Goal: Task Accomplishment & Management: Use online tool/utility

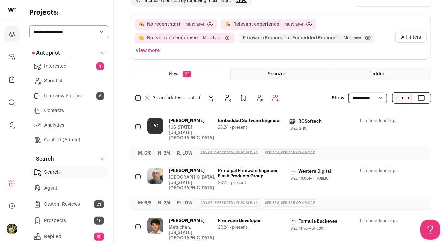
scroll to position [64, 0]
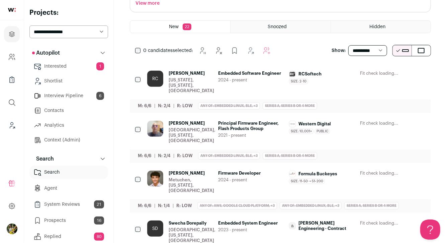
scroll to position [109, 0]
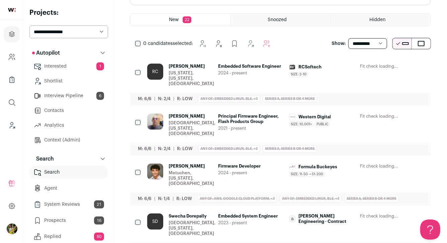
click at [367, 66] on icon "Hide" at bounding box center [366, 67] width 8 height 8
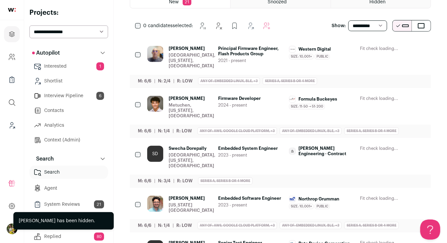
scroll to position [129, 0]
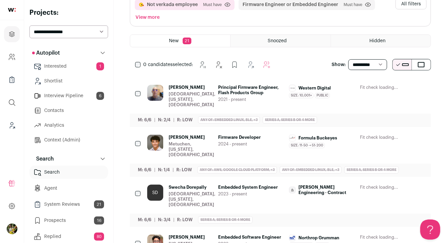
scroll to position [72, 0]
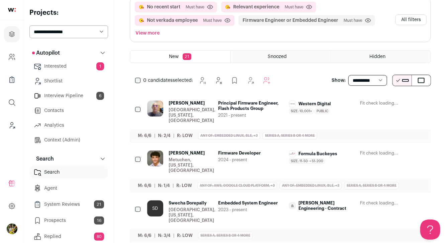
click at [406, 20] on button "All filters" at bounding box center [411, 19] width 31 height 11
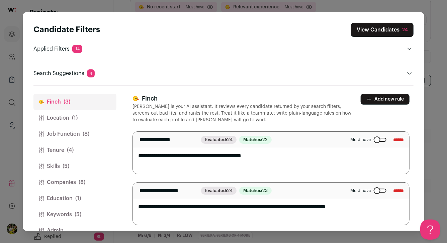
scroll to position [15, 0]
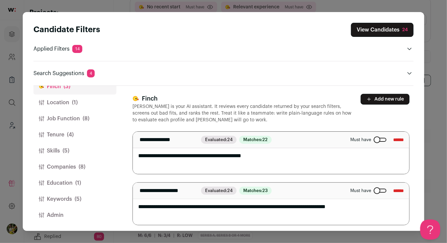
click at [78, 197] on span "(5)" at bounding box center [78, 199] width 7 height 8
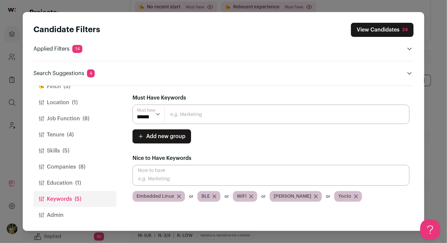
click at [176, 118] on input "Close modal via background" at bounding box center [271, 113] width 277 height 19
type input "Linux"
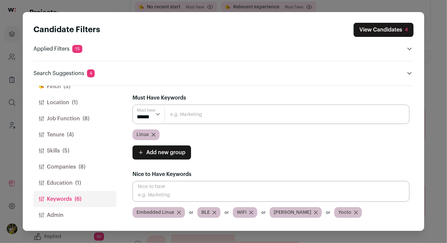
click at [376, 30] on button "View Candidates 4" at bounding box center [384, 30] width 60 height 14
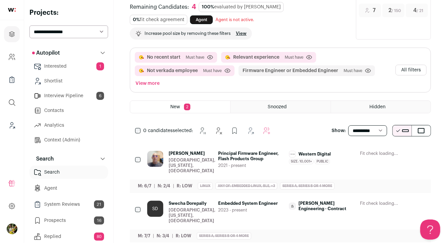
scroll to position [0, 0]
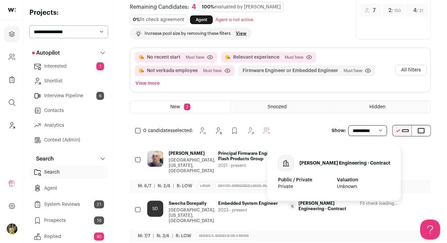
click at [344, 200] on span "Moser Engineering · Contract" at bounding box center [327, 205] width 56 height 11
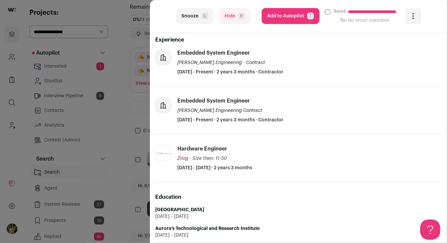
scroll to position [173, 0]
click at [238, 16] on span "R" at bounding box center [241, 16] width 7 height 7
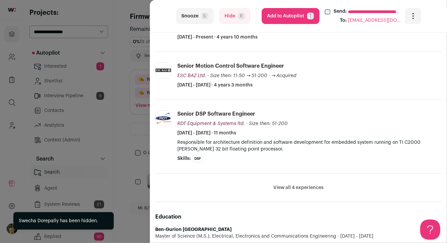
scroll to position [197, 0]
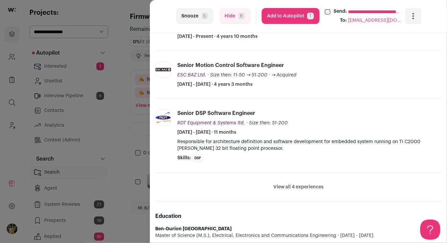
click at [280, 185] on button "View all 4 experiences" at bounding box center [298, 186] width 50 height 7
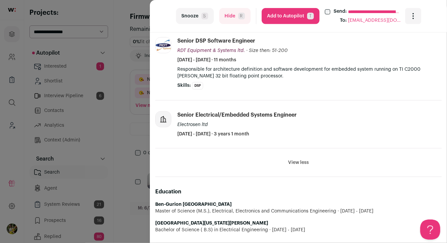
scroll to position [275, 0]
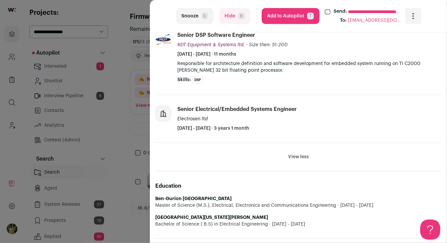
click at [286, 15] on button "Add to Autopilot T" at bounding box center [291, 16] width 58 height 16
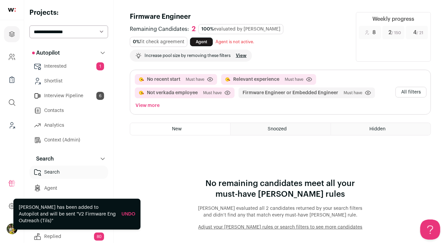
scroll to position [0, 0]
click at [421, 93] on button "All filters" at bounding box center [411, 92] width 31 height 11
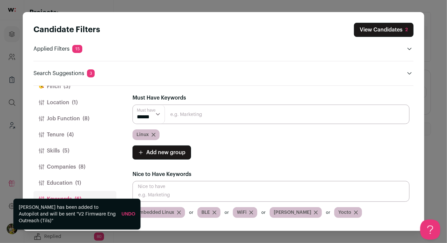
click at [78, 89] on button "Finch (3)" at bounding box center [74, 86] width 83 height 16
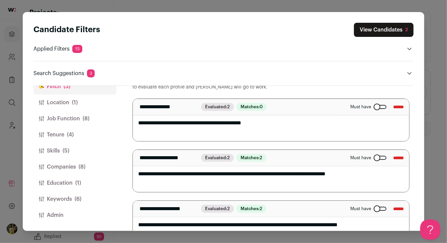
scroll to position [53, 0]
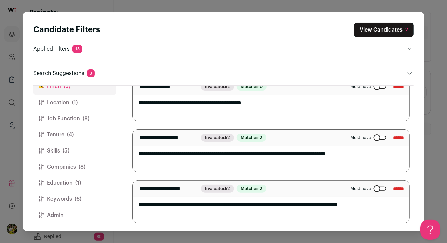
click at [92, 198] on button "Keywords (6)" at bounding box center [74, 199] width 83 height 16
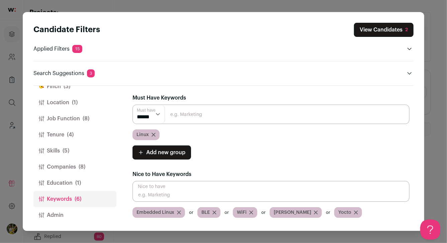
scroll to position [0, 0]
click at [154, 134] on icon "Close modal via background" at bounding box center [153, 134] width 3 height 3
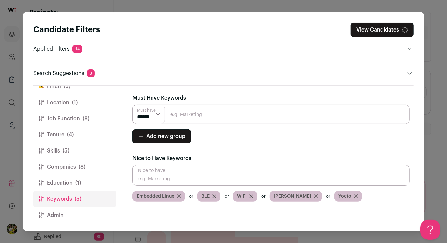
click at [86, 146] on button "Skills (5)" at bounding box center [74, 151] width 83 height 16
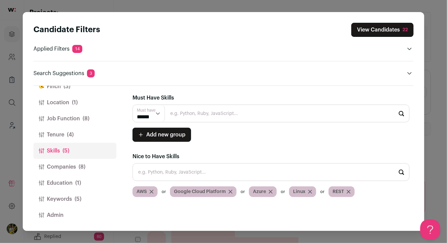
click at [177, 111] on input "Close modal via background" at bounding box center [271, 113] width 277 height 18
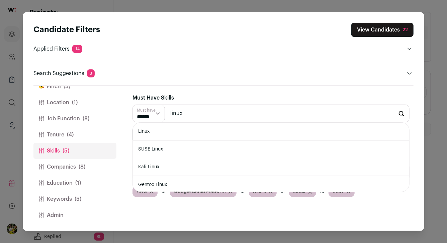
click at [176, 135] on li "Linux" at bounding box center [271, 131] width 276 height 18
type input "Linux"
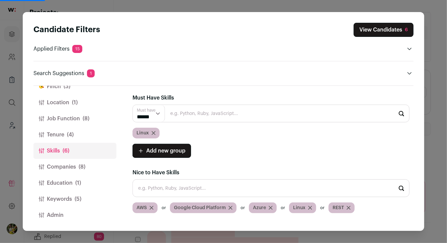
click at [366, 29] on button "View Candidates 6" at bounding box center [384, 30] width 60 height 14
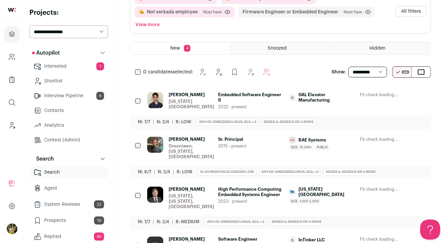
scroll to position [83, 0]
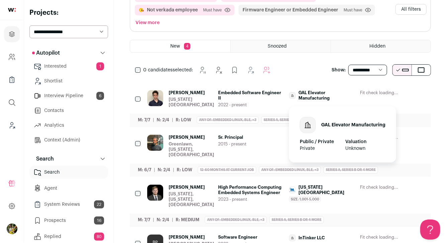
click at [338, 90] on span "GAL Elevator Manufacturing" at bounding box center [327, 95] width 56 height 11
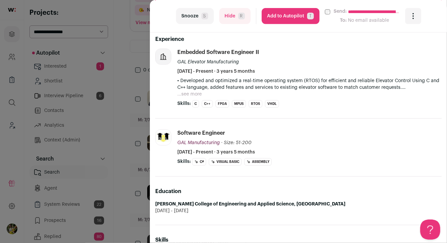
scroll to position [179, 0]
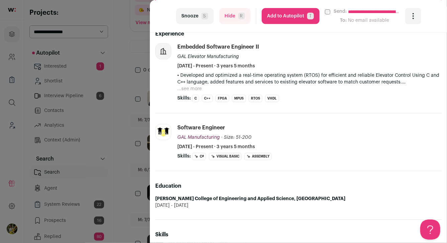
click at [191, 88] on button "...see more" at bounding box center [189, 88] width 24 height 7
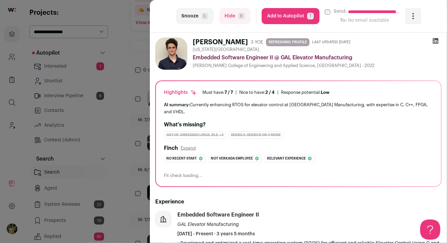
scroll to position [0, 0]
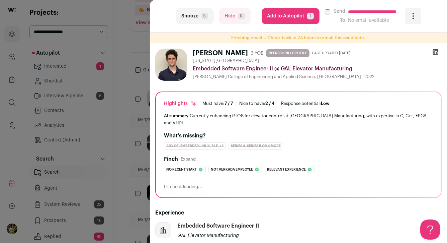
click at [302, 14] on button "Add to Autopilot T" at bounding box center [291, 16] width 58 height 16
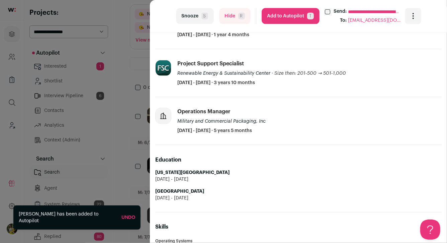
scroll to position [418, 0]
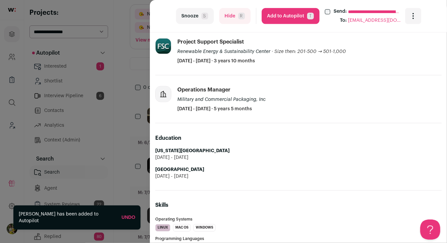
click at [283, 20] on button "Add to Autopilot T" at bounding box center [291, 16] width 58 height 16
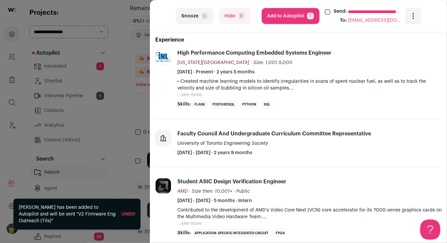
scroll to position [164, 0]
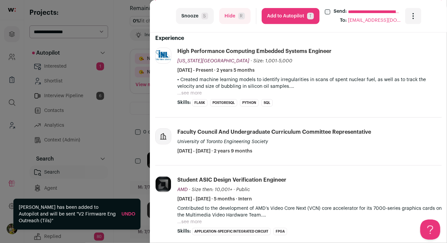
click at [195, 93] on button "...see more" at bounding box center [189, 93] width 24 height 7
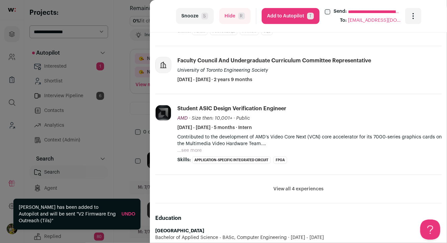
scroll to position [279, 0]
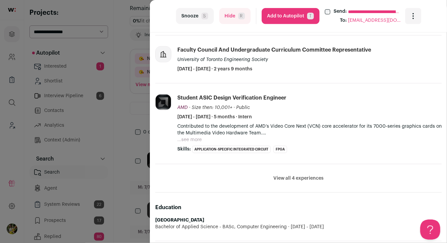
click at [305, 177] on button "View all 4 experiences" at bounding box center [298, 178] width 50 height 7
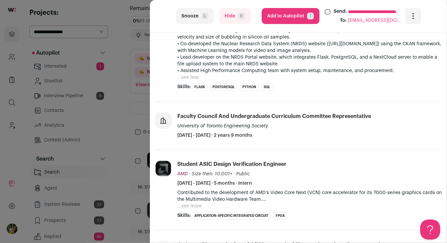
scroll to position [214, 0]
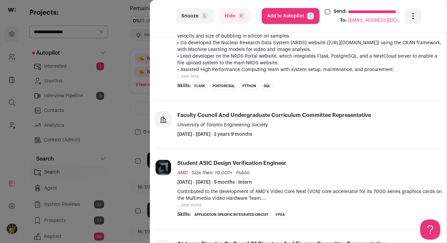
drag, startPoint x: 244, startPoint y: 14, endPoint x: 236, endPoint y: 54, distance: 40.7
click at [236, 54] on turbo-frame "**********" at bounding box center [298, 121] width 297 height 243
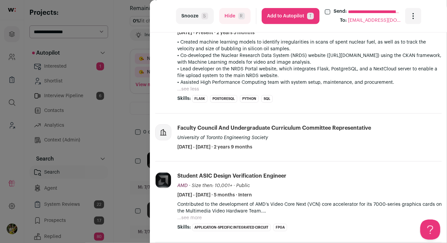
scroll to position [200, 0]
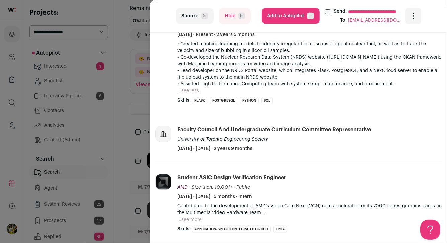
click at [246, 16] on button "Hide R" at bounding box center [234, 16] width 31 height 16
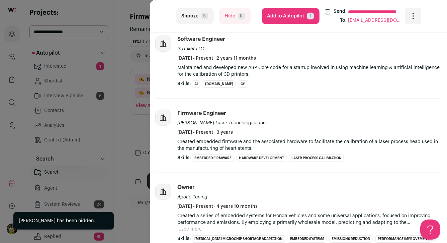
scroll to position [184, 0]
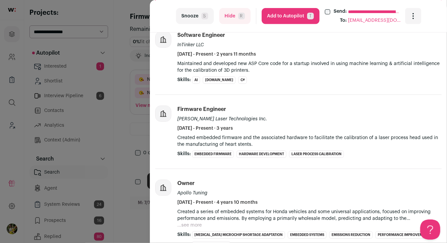
click at [244, 18] on span "R" at bounding box center [241, 16] width 7 height 7
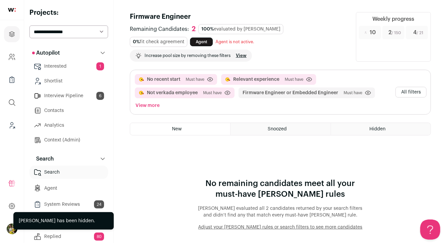
scroll to position [0, 0]
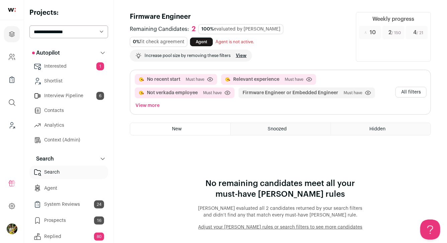
click at [408, 92] on button "All filters" at bounding box center [411, 92] width 31 height 11
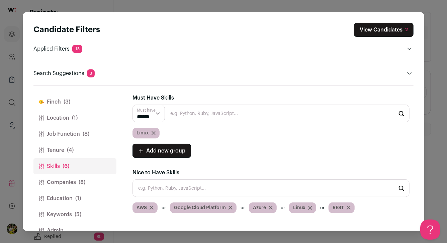
click at [83, 131] on span "(8)" at bounding box center [86, 134] width 7 height 8
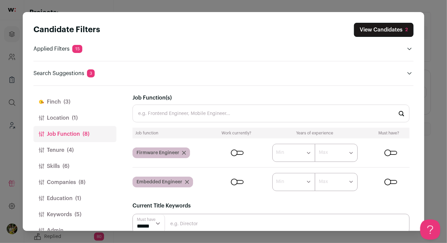
click at [236, 153] on div "Close modal via background" at bounding box center [237, 153] width 13 height 4
click at [234, 181] on div "Close modal via background" at bounding box center [237, 182] width 13 height 4
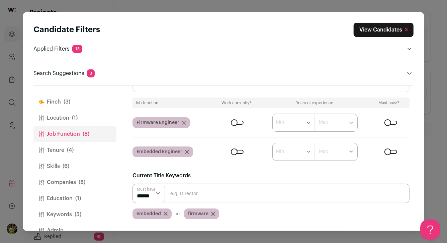
click at [235, 151] on div "Close modal via background" at bounding box center [237, 152] width 13 height 4
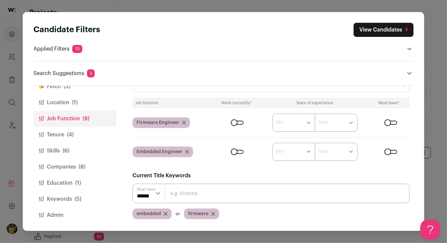
click at [76, 154] on button "Skills (6)" at bounding box center [74, 151] width 83 height 16
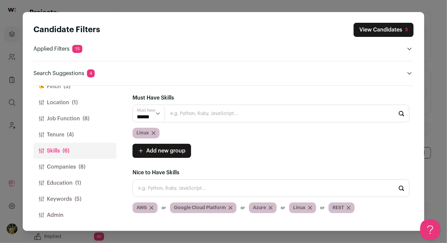
click at [153, 131] on icon "Close modal via background" at bounding box center [154, 133] width 4 height 4
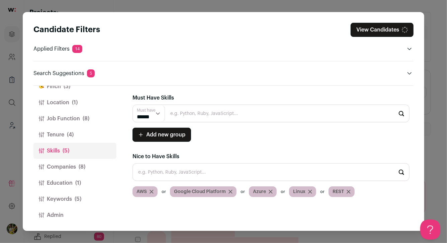
click at [78, 130] on button "Tenure (4)" at bounding box center [74, 135] width 83 height 16
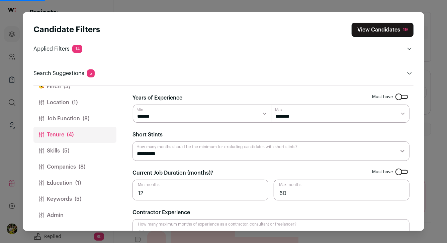
click at [85, 118] on span "(8)" at bounding box center [86, 118] width 7 height 8
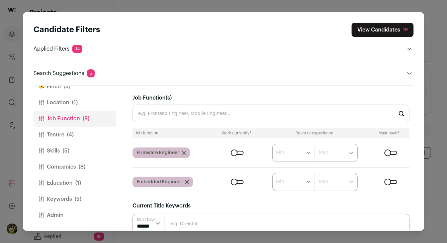
click at [85, 102] on button "Location (1)" at bounding box center [74, 102] width 83 height 16
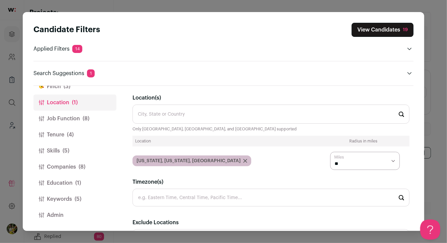
click at [83, 115] on span "(8)" at bounding box center [86, 118] width 7 height 8
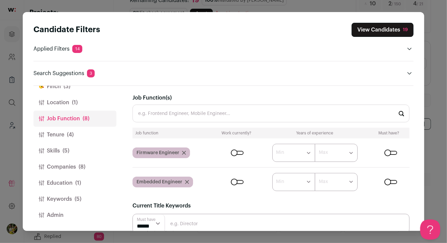
scroll to position [39, 0]
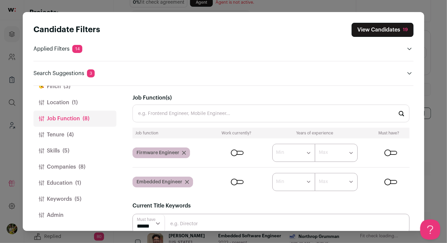
click at [83, 131] on button "Tenure (4)" at bounding box center [74, 135] width 83 height 16
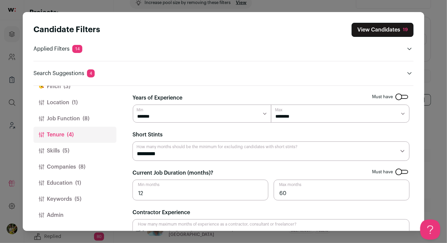
scroll to position [54, 0]
click at [84, 168] on span "(8)" at bounding box center [82, 167] width 7 height 8
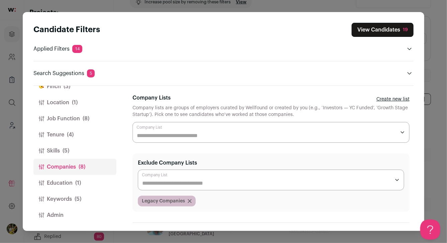
click at [86, 174] on button "Companies (8)" at bounding box center [74, 167] width 83 height 16
click at [86, 179] on button "Education (1)" at bounding box center [74, 183] width 83 height 16
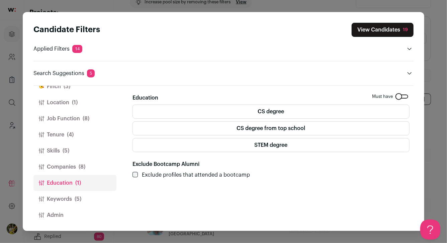
click at [90, 166] on button "Companies (8)" at bounding box center [74, 167] width 83 height 16
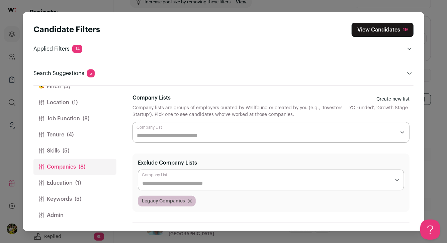
click at [190, 201] on icon "Close modal via background" at bounding box center [190, 201] width 4 height 4
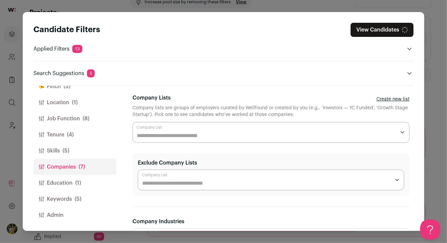
click at [101, 180] on button "Education (1)" at bounding box center [74, 183] width 83 height 16
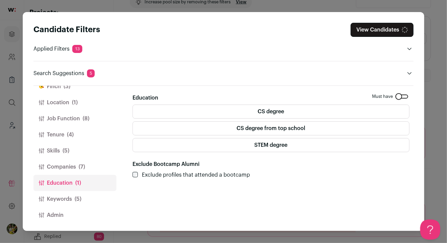
scroll to position [66, 0]
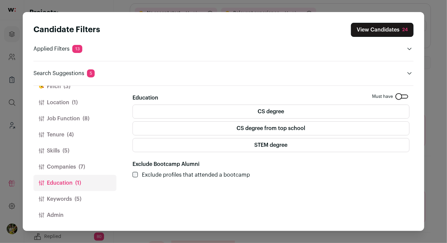
click at [97, 192] on button "Keywords (5)" at bounding box center [74, 199] width 83 height 16
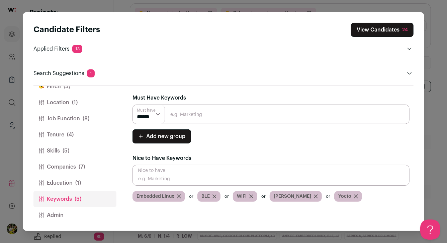
scroll to position [0, 0]
click at [93, 179] on button "Education (1)" at bounding box center [74, 183] width 83 height 16
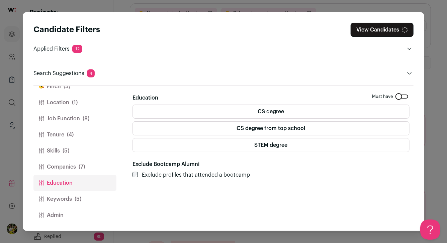
click at [87, 199] on button "Keywords (5)" at bounding box center [74, 199] width 83 height 16
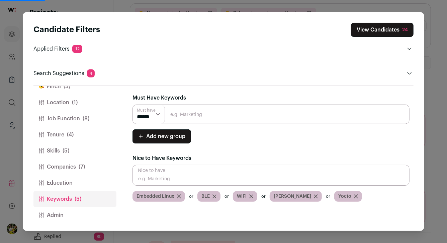
click at [372, 31] on button "View Candidates 24" at bounding box center [382, 30] width 63 height 14
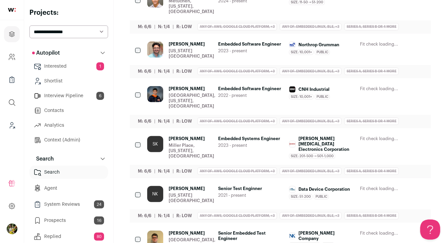
scroll to position [297, 0]
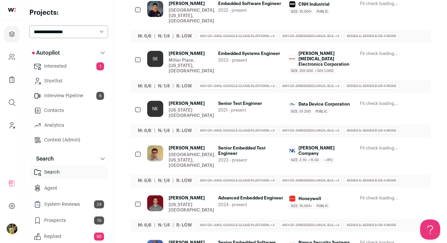
click at [362, 100] on icon "Hide" at bounding box center [366, 104] width 8 height 8
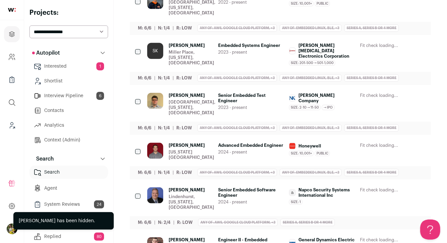
scroll to position [332, 0]
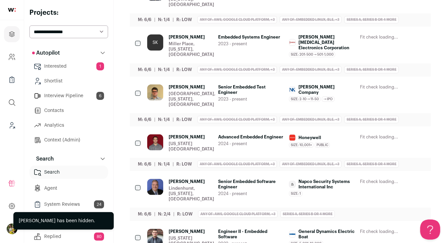
click at [367, 84] on icon "Hide" at bounding box center [366, 87] width 5 height 6
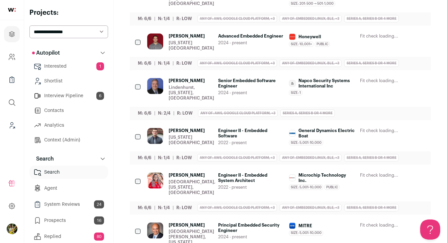
scroll to position [380, 0]
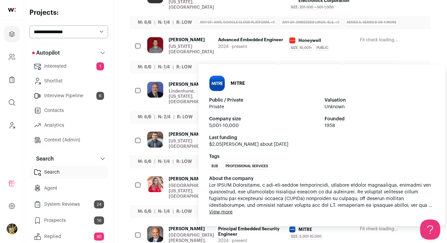
click at [335, 226] on div "MITRE Size: 5,001-10,000 MITRE's size has been 5,001-10,000 employees during Ja…" at bounding box center [322, 232] width 66 height 13
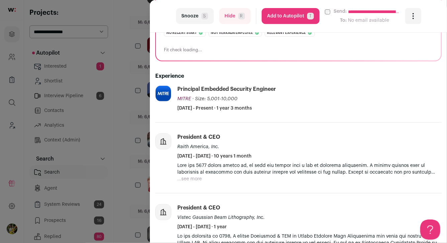
scroll to position [224, 0]
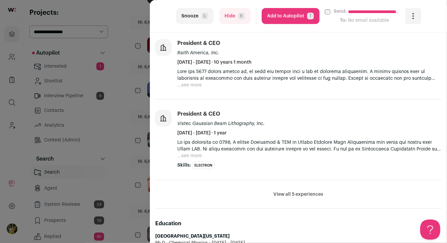
click at [240, 10] on button "Hide R" at bounding box center [234, 16] width 31 height 16
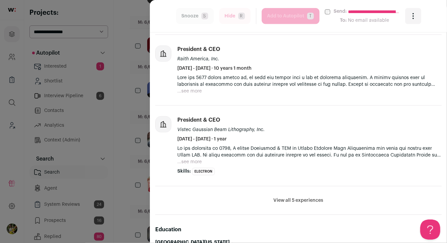
scroll to position [230, 0]
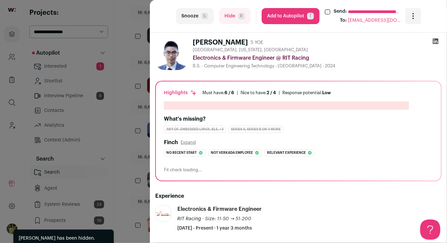
click at [139, 112] on div "**********" at bounding box center [223, 121] width 447 height 243
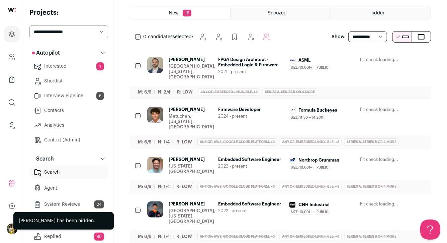
scroll to position [114, 0]
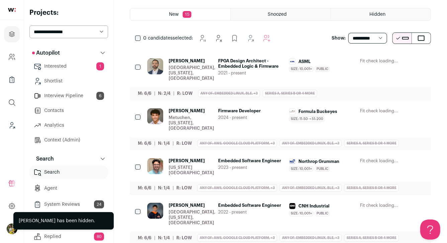
click at [201, 67] on div "Danbury, Connecticut, United States" at bounding box center [192, 73] width 47 height 16
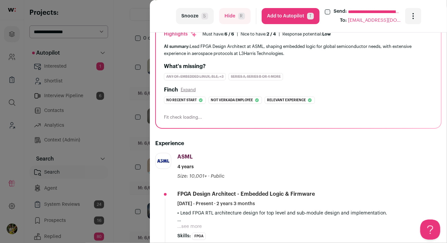
scroll to position [0, 0]
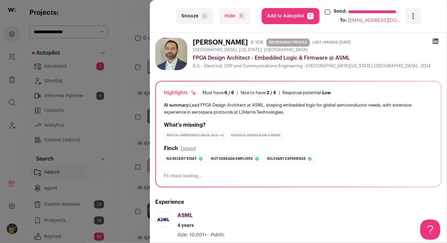
click at [138, 115] on div "**********" at bounding box center [223, 121] width 447 height 243
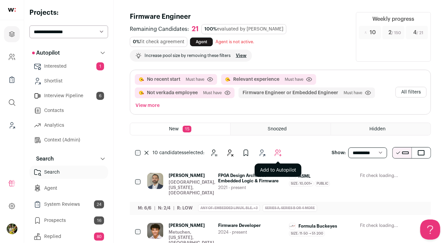
click at [279, 153] on icon "Add to Autopilot" at bounding box center [278, 153] width 8 height 8
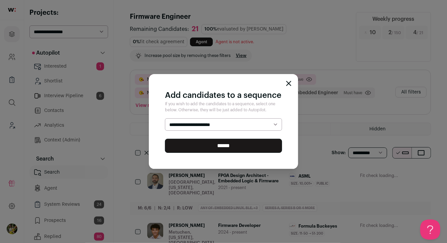
select select "*****"
click at [165, 118] on select "**********" at bounding box center [223, 124] width 117 height 13
click at [247, 150] on input "******" at bounding box center [223, 146] width 117 height 14
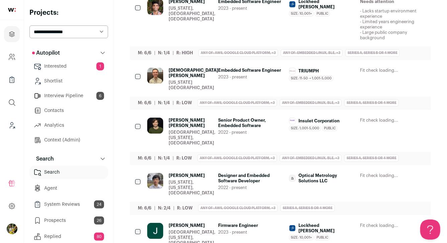
scroll to position [180, 0]
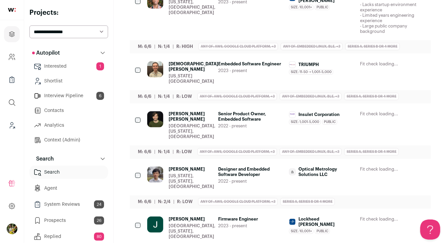
click at [198, 123] on div "Carmel, New York, United States" at bounding box center [192, 131] width 47 height 16
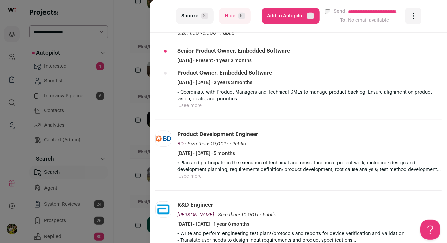
click at [199, 106] on button "...see more" at bounding box center [189, 105] width 24 height 7
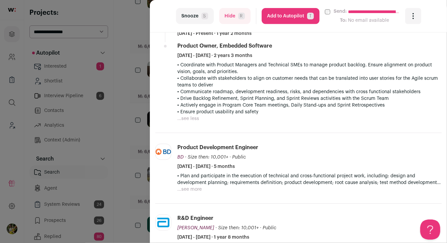
scroll to position [246, 0]
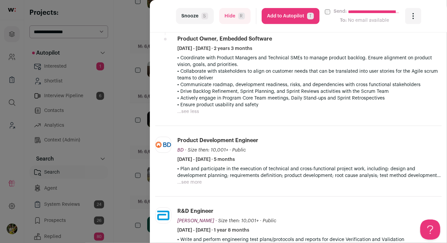
click at [228, 21] on button "Hide R" at bounding box center [234, 16] width 31 height 16
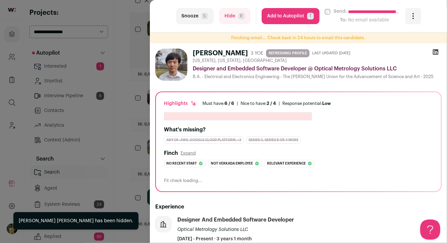
scroll to position [136, 0]
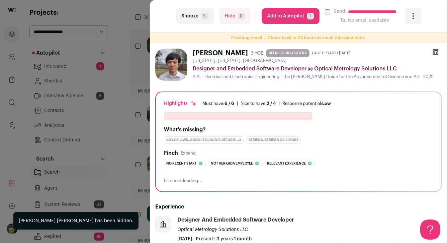
click at [141, 116] on div "**********" at bounding box center [223, 121] width 447 height 243
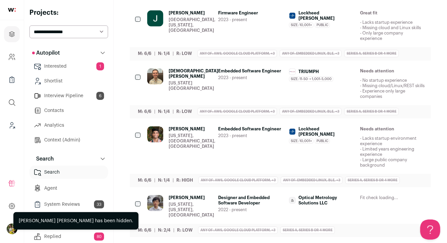
scroll to position [168, 0]
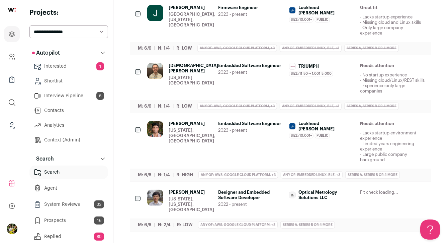
click at [212, 208] on div "[US_STATE], [US_STATE], [GEOGRAPHIC_DATA]" at bounding box center [192, 204] width 46 height 16
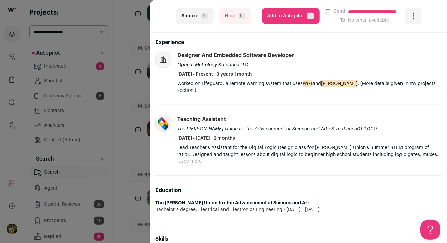
scroll to position [208, 0]
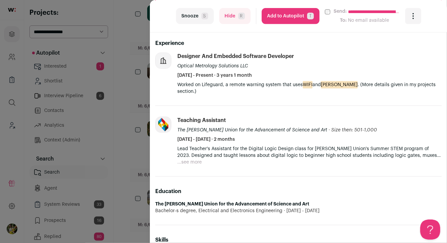
click at [245, 22] on button "Hide R" at bounding box center [234, 16] width 31 height 16
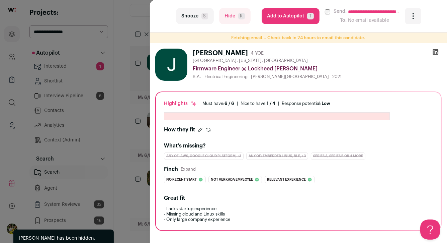
scroll to position [123, 0]
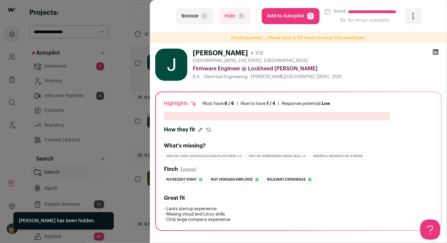
click at [145, 109] on div "**********" at bounding box center [223, 121] width 447 height 243
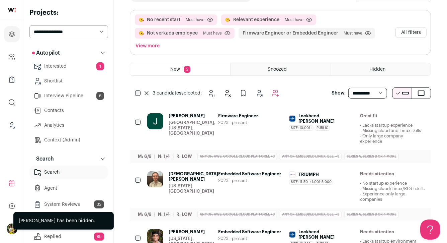
scroll to position [0, 0]
click at [277, 93] on icon "Add to Autopilot" at bounding box center [275, 93] width 8 height 8
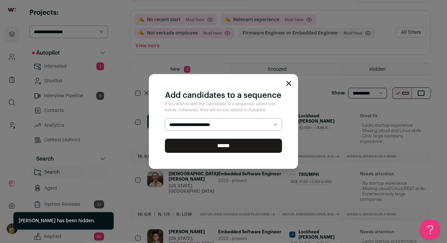
select select "*****"
click at [165, 118] on select "**********" at bounding box center [223, 124] width 117 height 13
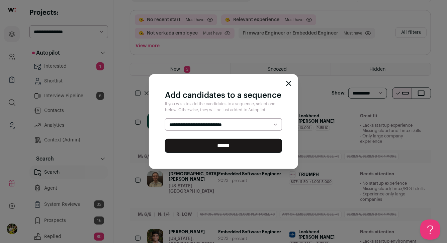
click at [232, 144] on input "******" at bounding box center [223, 146] width 117 height 14
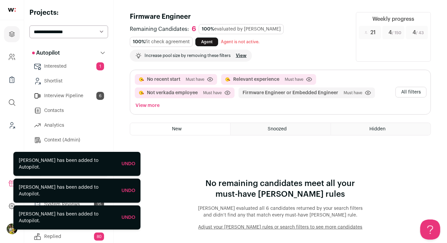
click at [364, 128] on div "Hidden" at bounding box center [381, 129] width 100 height 12
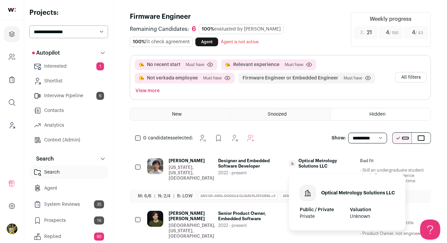
click at [303, 161] on span "Optical Metrology Solutions LLC" at bounding box center [327, 163] width 56 height 11
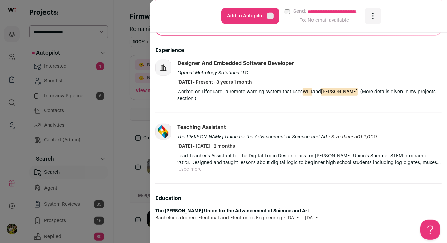
scroll to position [214, 0]
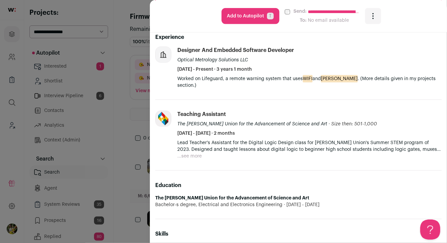
click at [141, 113] on div "**********" at bounding box center [223, 121] width 447 height 243
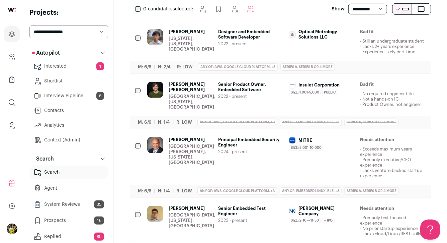
scroll to position [135, 0]
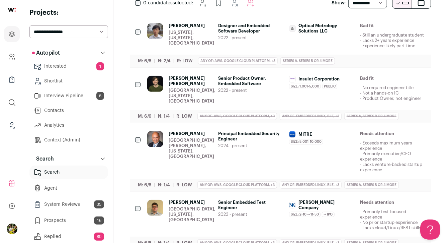
click at [216, 87] on div "Griffin Cummings Carmel, New York, United States Senior Product Owner, Embedded…" at bounding box center [286, 90] width 278 height 28
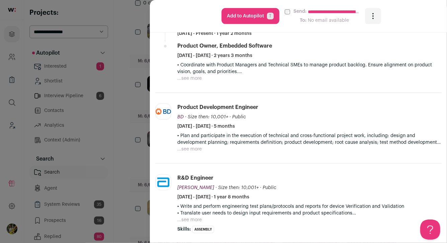
scroll to position [262, 0]
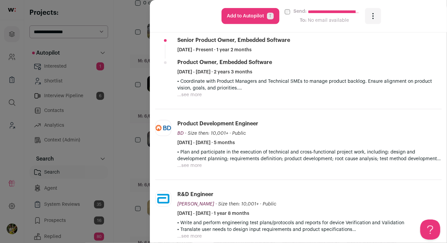
click at [194, 94] on button "...see more" at bounding box center [189, 94] width 24 height 7
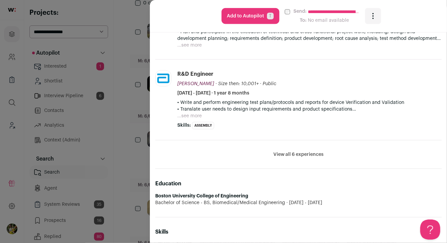
scroll to position [429, 0]
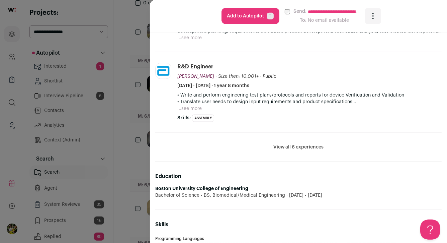
click at [142, 82] on div "**********" at bounding box center [223, 121] width 447 height 243
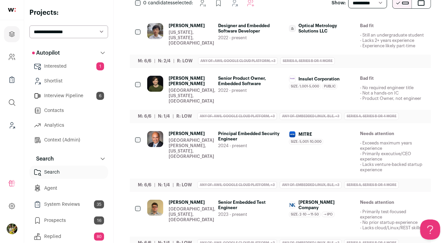
scroll to position [0, 0]
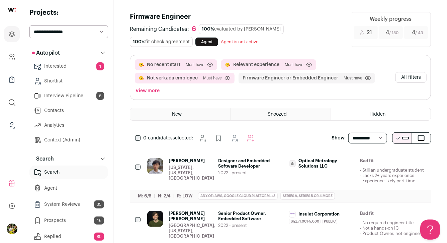
click at [181, 110] on div "New" at bounding box center [180, 114] width 100 height 12
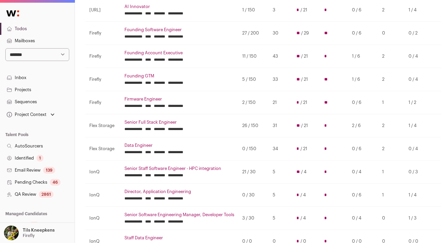
scroll to position [78, 0]
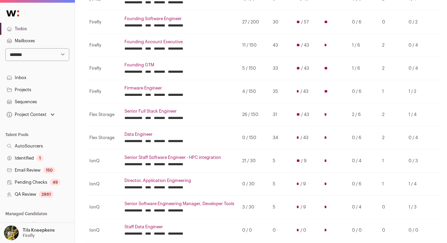
scroll to position [98, 0]
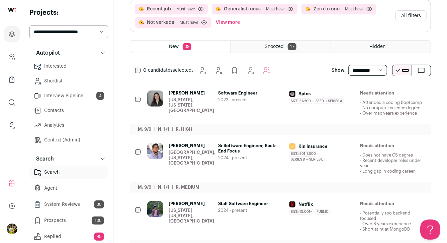
scroll to position [45, 0]
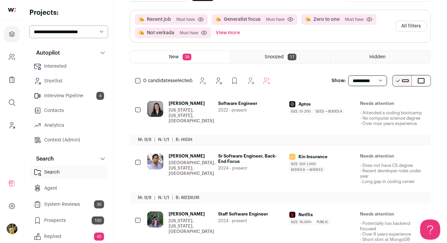
click at [230, 32] on button "View more" at bounding box center [228, 32] width 27 height 11
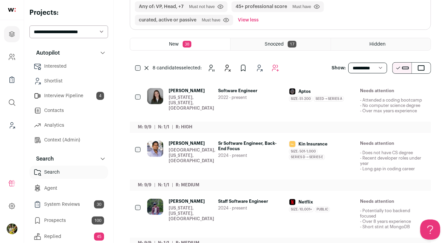
scroll to position [124, 0]
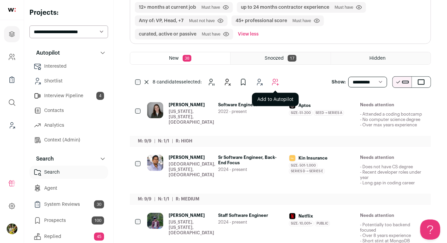
click at [277, 82] on icon "Add to Autopilot" at bounding box center [275, 82] width 8 height 8
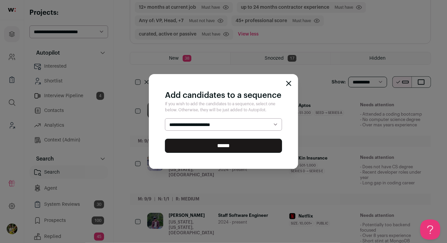
select select "*****"
click at [165, 118] on select "**********" at bounding box center [223, 124] width 117 height 13
click at [252, 147] on input "******" at bounding box center [223, 146] width 117 height 14
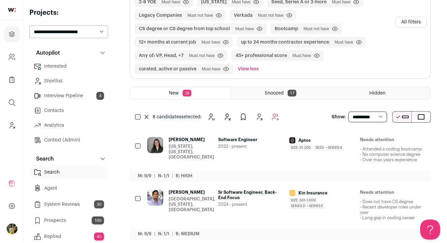
scroll to position [87, 0]
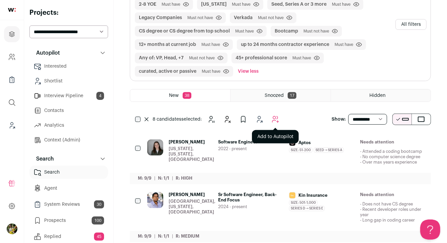
click at [273, 117] on icon "Add to Autopilot" at bounding box center [275, 119] width 6 height 6
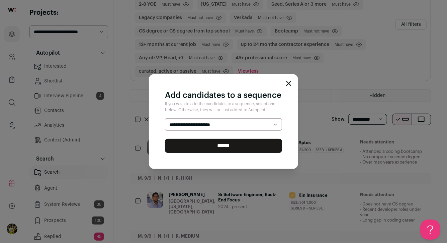
select select "*****"
click at [165, 118] on select "**********" at bounding box center [223, 124] width 117 height 13
click at [249, 146] on input "******" at bounding box center [223, 146] width 117 height 14
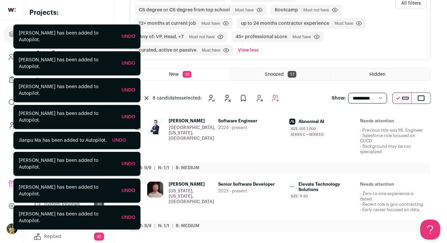
scroll to position [108, 0]
click at [146, 95] on div "8 candidates selected: [GEOGRAPHIC_DATA] Hide" at bounding box center [212, 97] width 139 height 13
click at [146, 96] on icon at bounding box center [147, 98] width 4 height 4
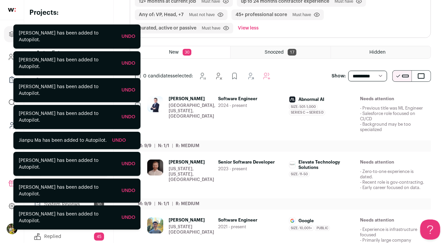
scroll to position [157, 0]
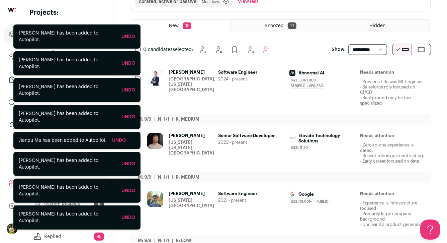
click at [364, 72] on icon "Hide" at bounding box center [366, 73] width 8 height 8
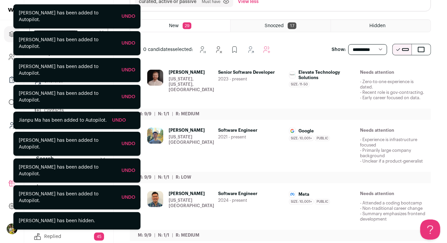
click at [364, 72] on icon "Hide" at bounding box center [366, 73] width 8 height 8
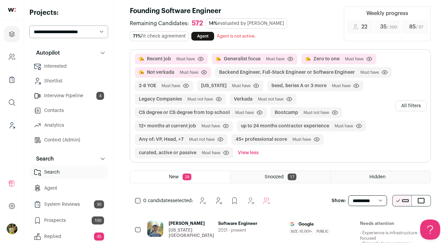
scroll to position [4, 0]
